Goal: Understand process/instructions: Learn how to perform a task or action

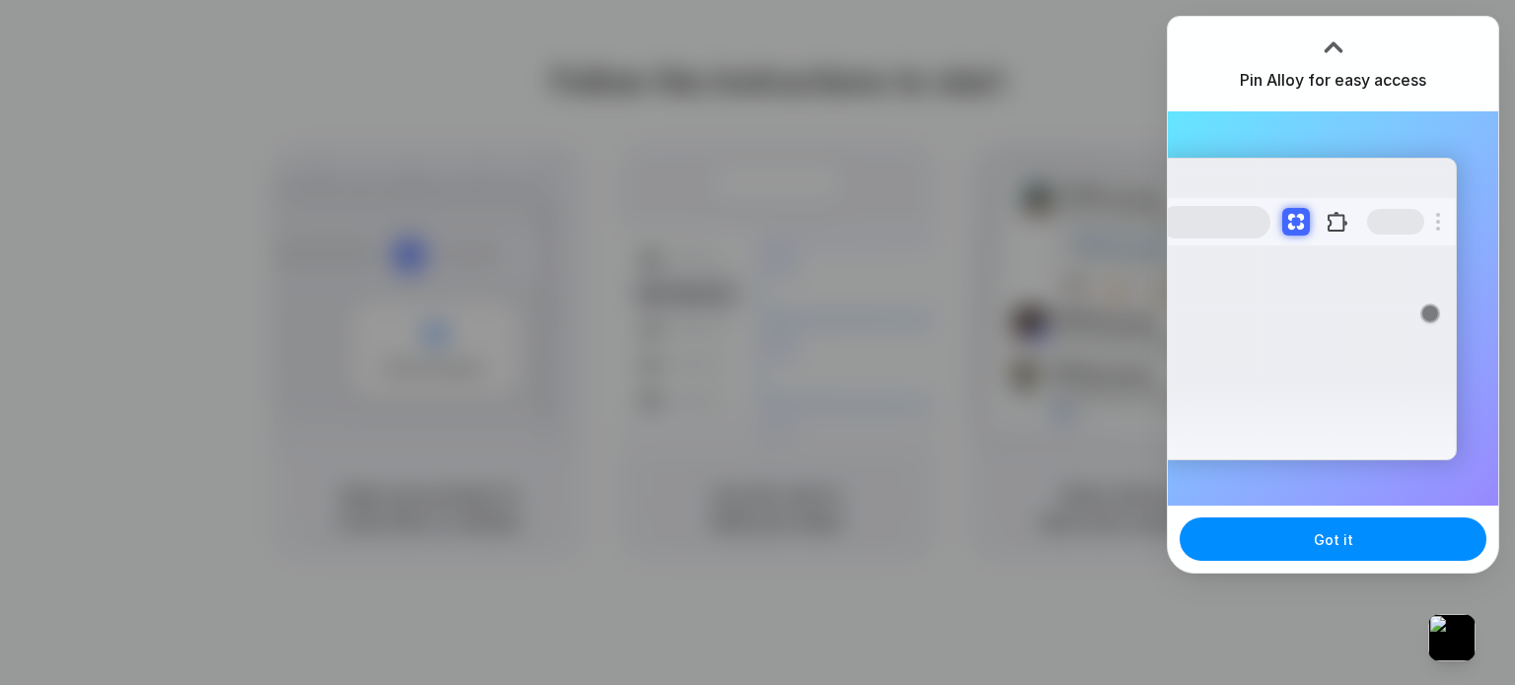
click at [963, 198] on div at bounding box center [757, 342] width 1515 height 685
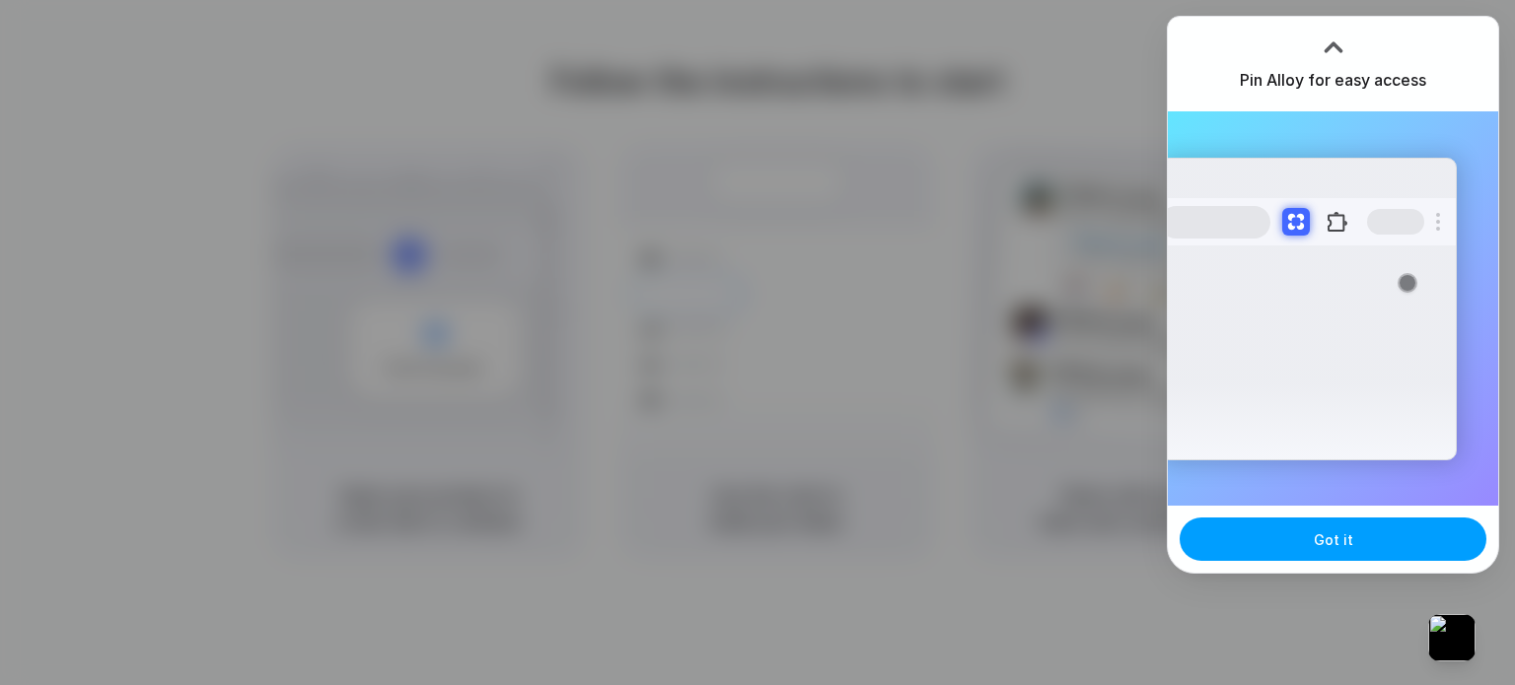
click at [1351, 555] on button "Got it" at bounding box center [1332, 539] width 307 height 43
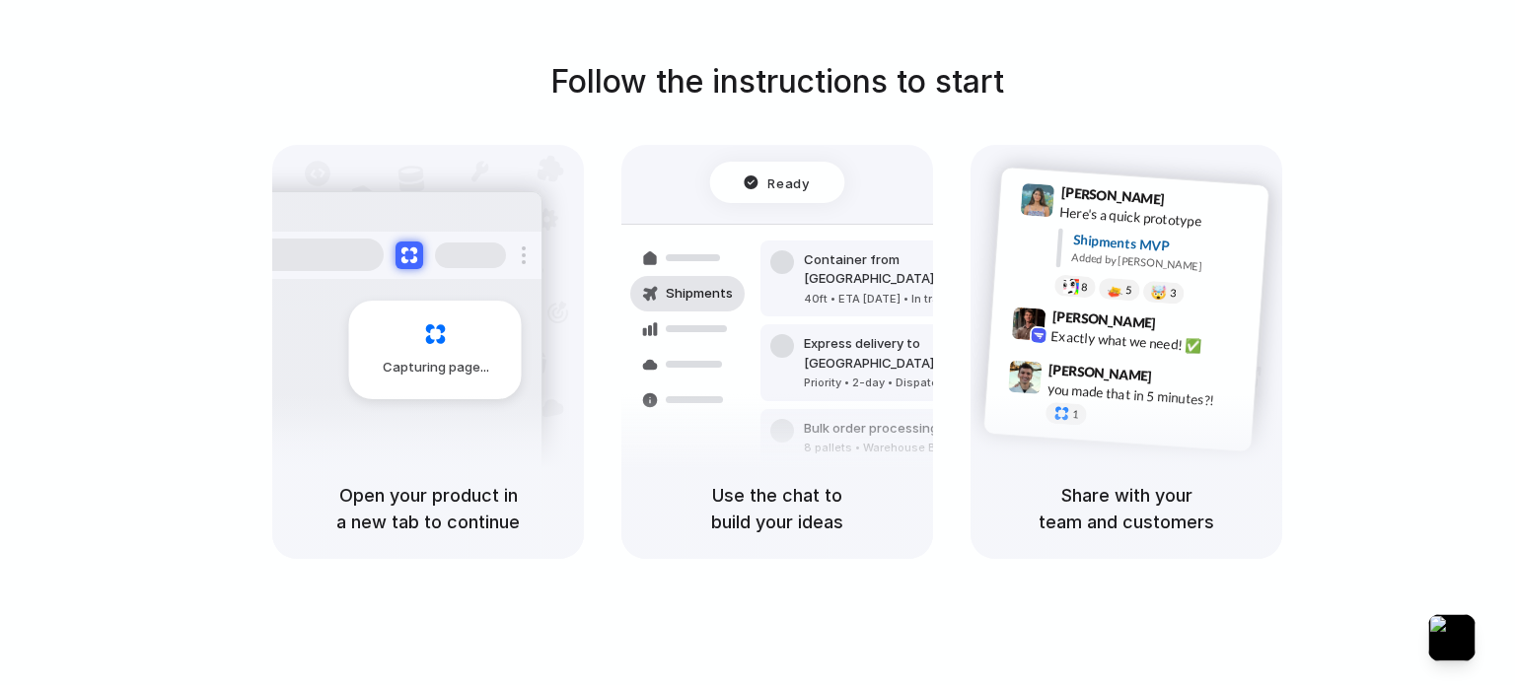
click at [458, 254] on div at bounding box center [470, 256] width 71 height 26
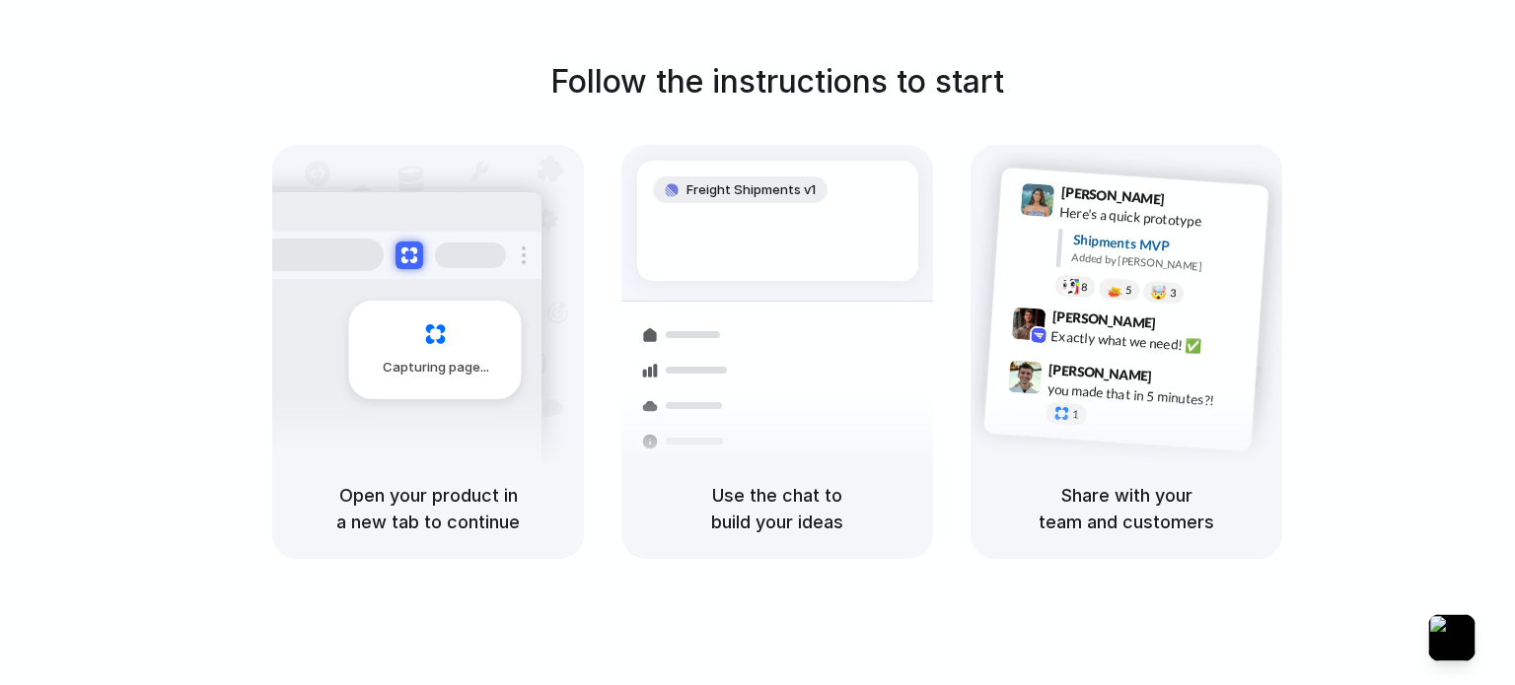
click at [782, 173] on div "Freight Shipments v1" at bounding box center [777, 221] width 281 height 120
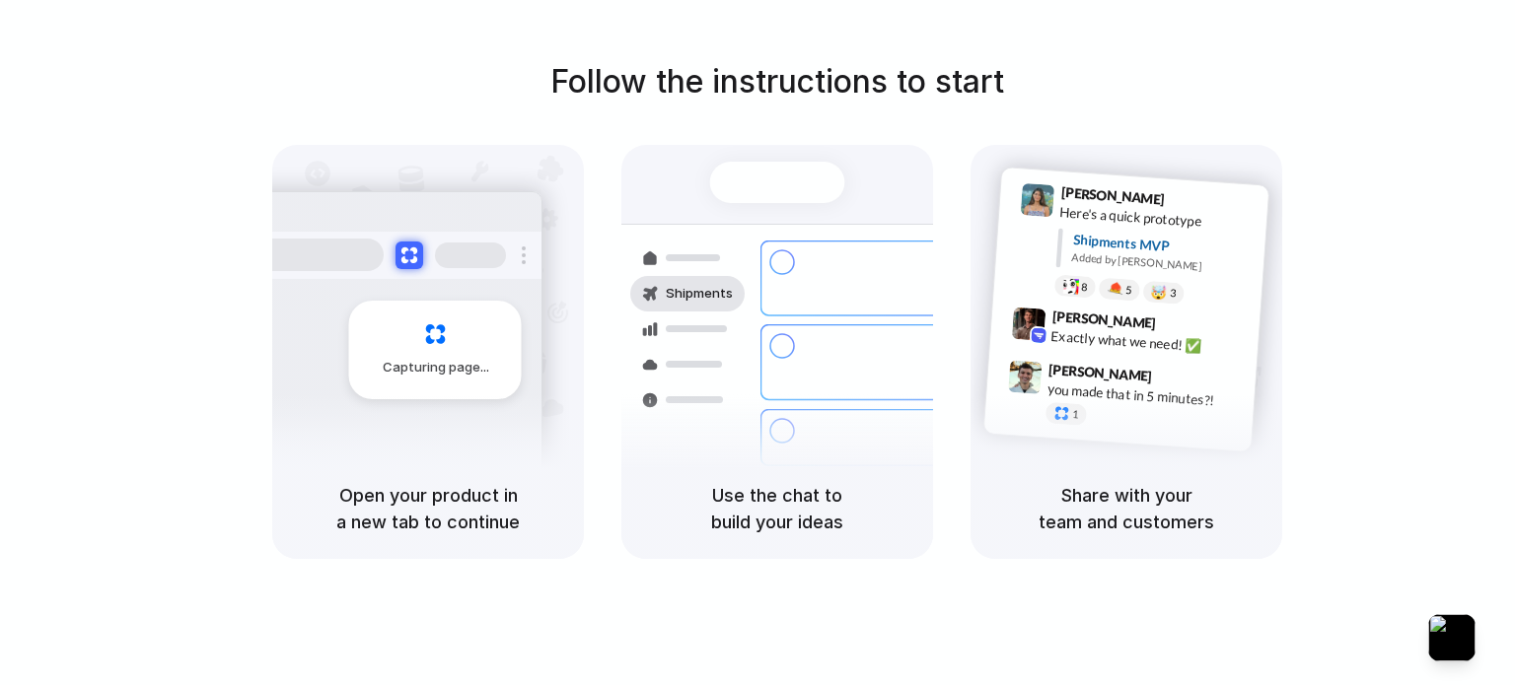
click at [1116, 489] on h5 "Share with your team and customers" at bounding box center [1126, 508] width 264 height 53
click at [541, 399] on div "Capturing page" at bounding box center [428, 302] width 312 height 314
click at [276, 365] on div "Capturing page" at bounding box center [394, 342] width 298 height 303
click at [431, 329] on div "Capturing page" at bounding box center [435, 350] width 173 height 99
